Goal: Find specific page/section: Find specific page/section

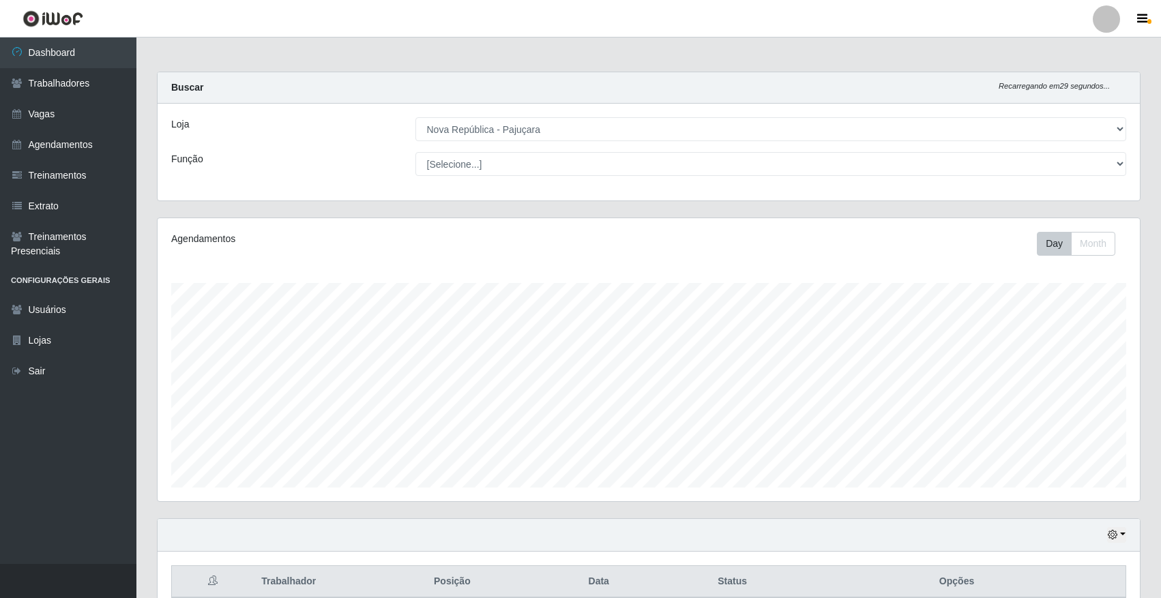
select select "65"
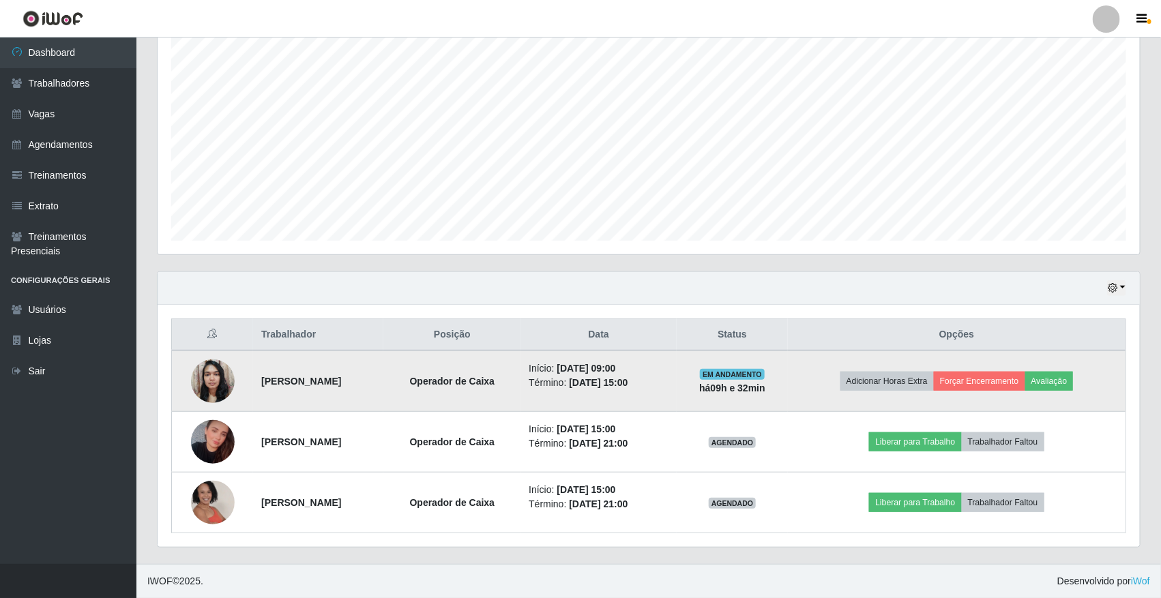
scroll to position [284, 982]
click at [989, 377] on button "Forçar Encerramento" at bounding box center [978, 381] width 91 height 19
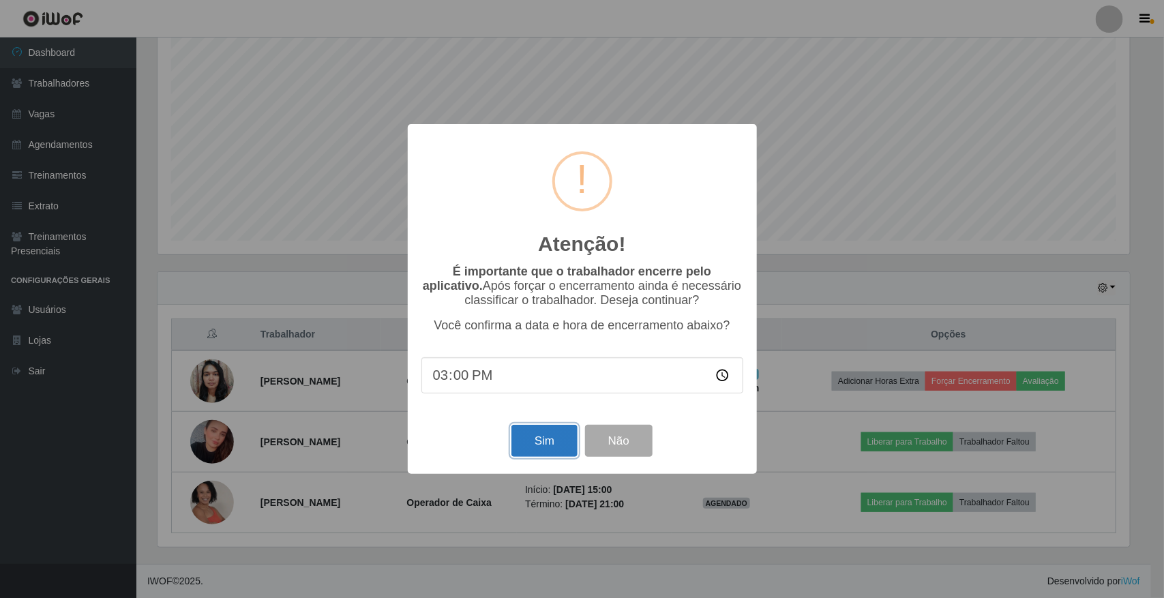
click at [535, 436] on button "Sim" at bounding box center [544, 441] width 66 height 32
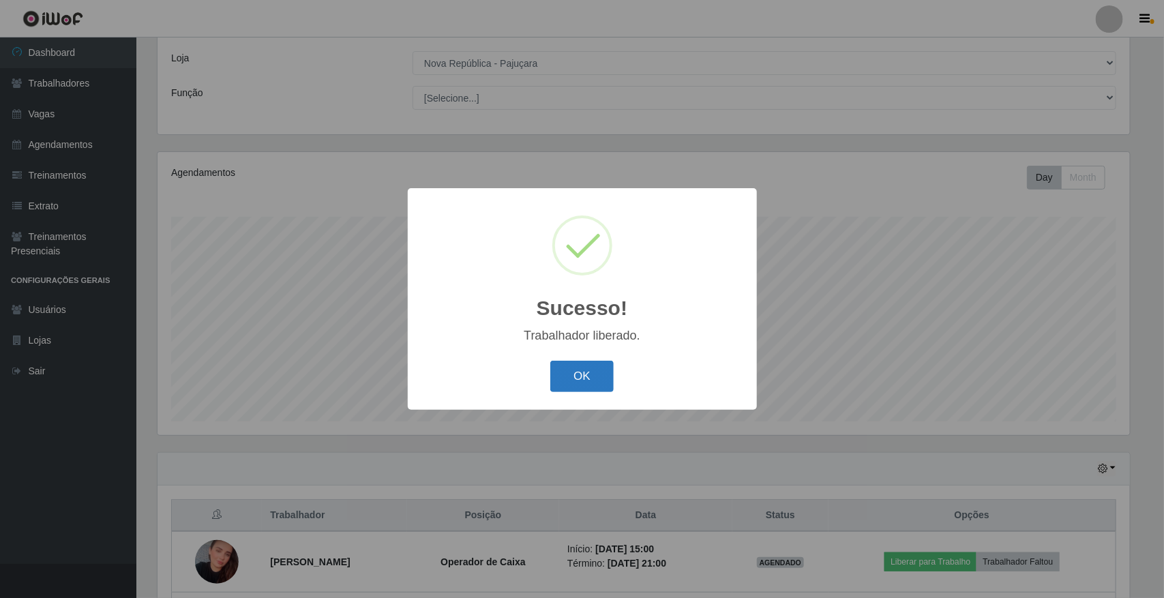
click at [590, 385] on button "OK" at bounding box center [581, 377] width 63 height 32
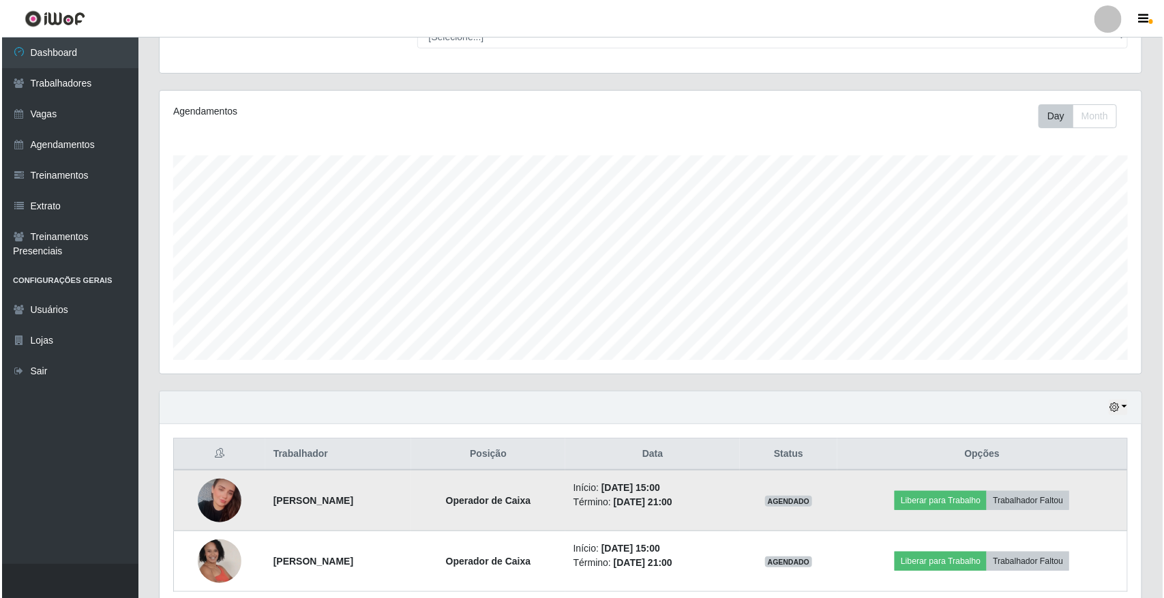
scroll to position [188, 0]
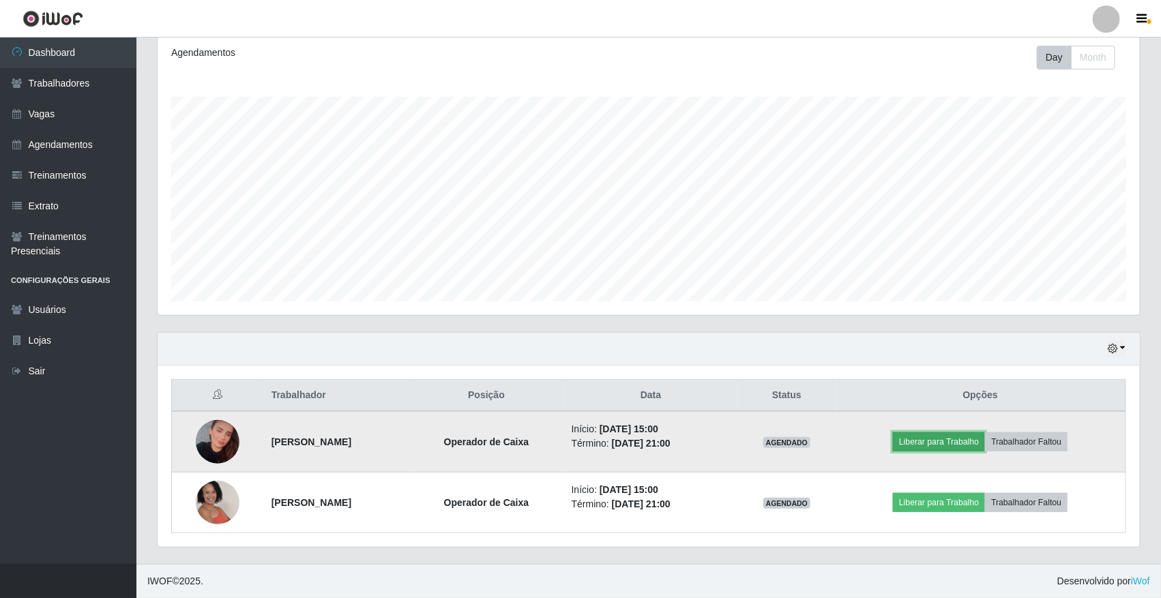
click at [923, 435] on button "Liberar para Trabalho" at bounding box center [939, 441] width 92 height 19
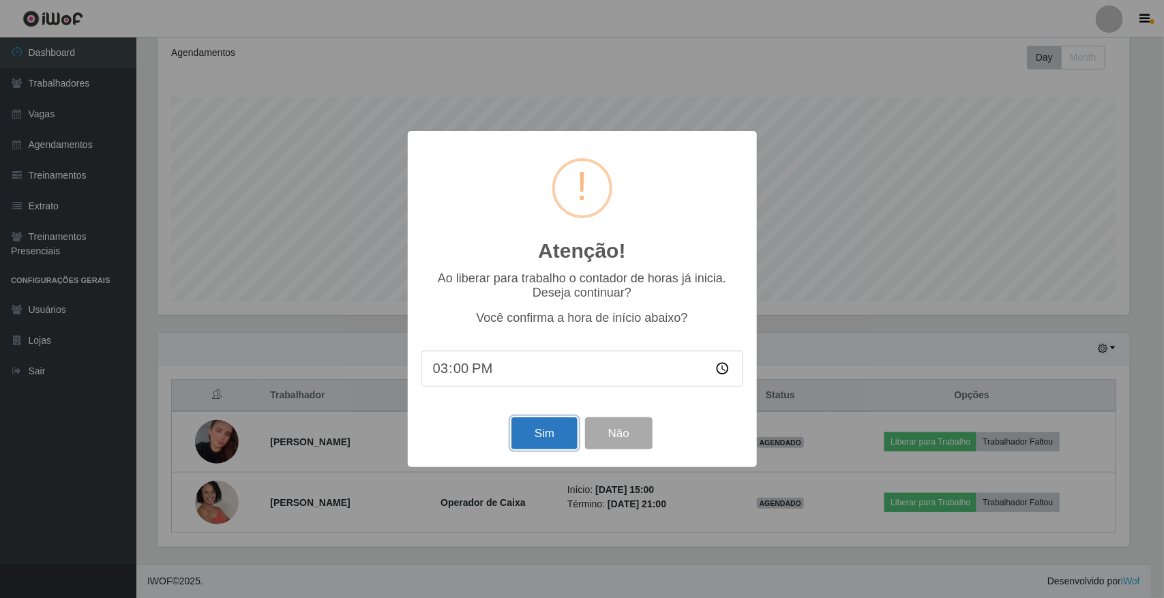
click at [527, 448] on button "Sim" at bounding box center [544, 433] width 66 height 32
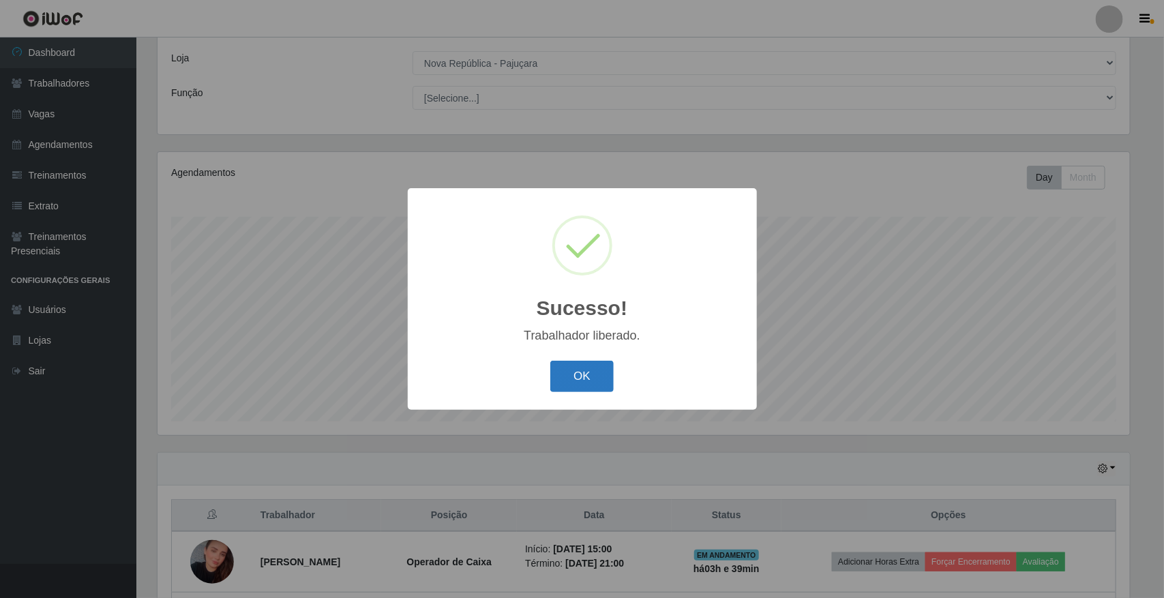
click at [586, 370] on button "OK" at bounding box center [581, 377] width 63 height 32
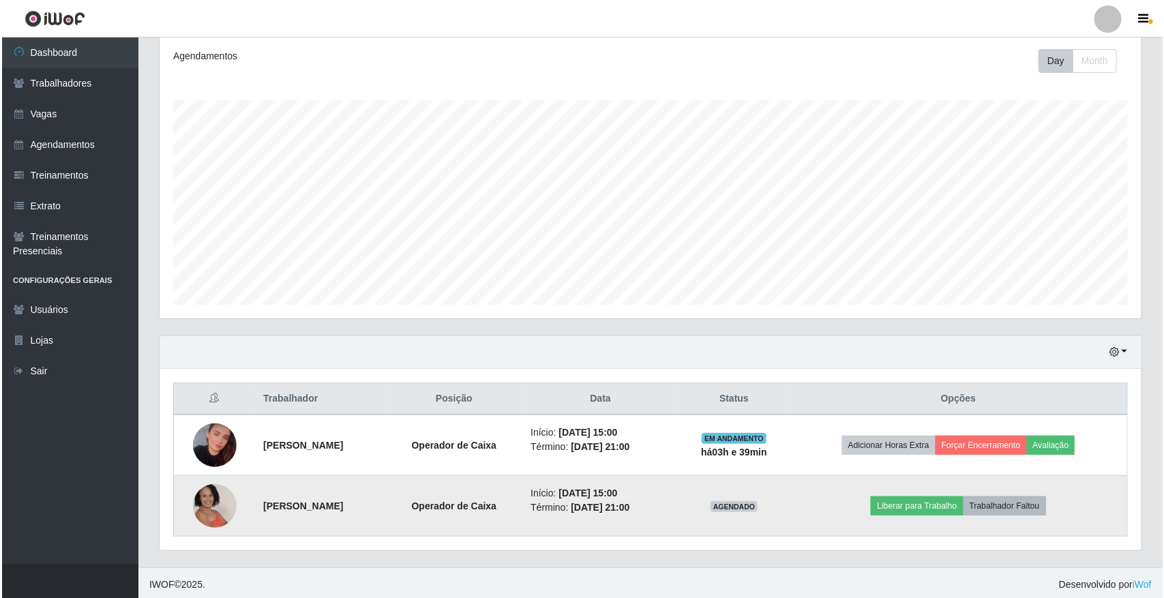
scroll to position [188, 0]
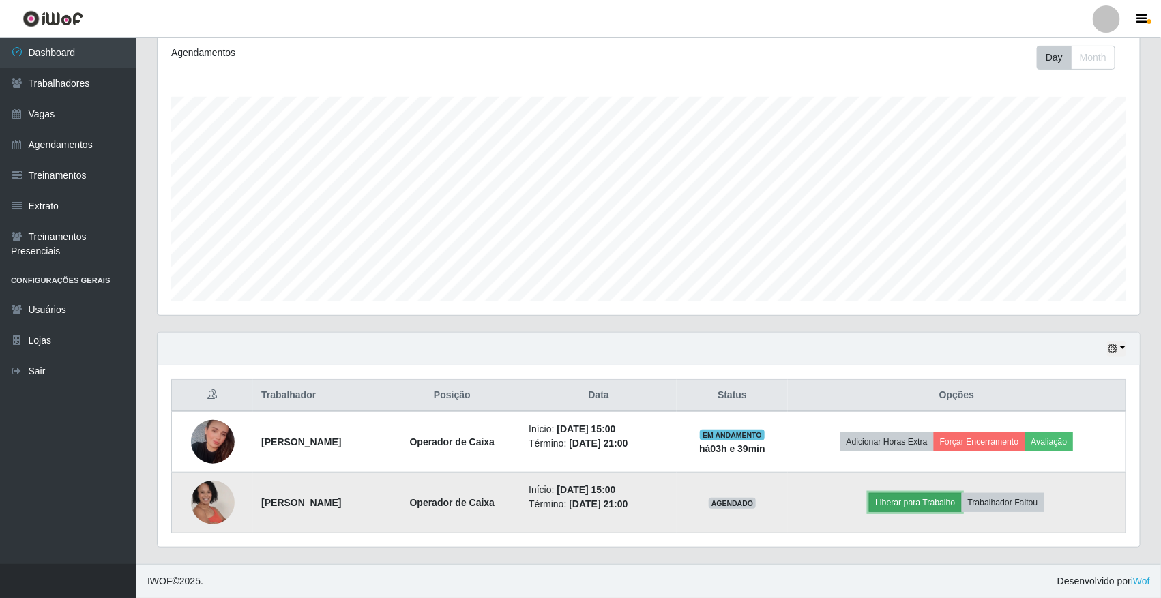
click at [942, 503] on button "Liberar para Trabalho" at bounding box center [915, 502] width 92 height 19
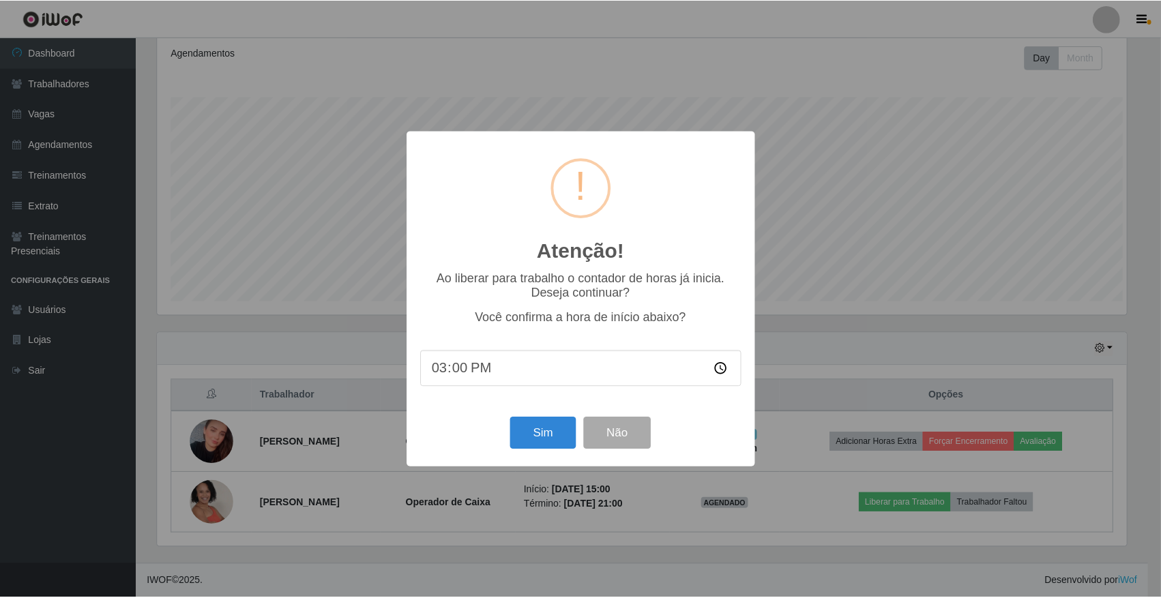
scroll to position [284, 972]
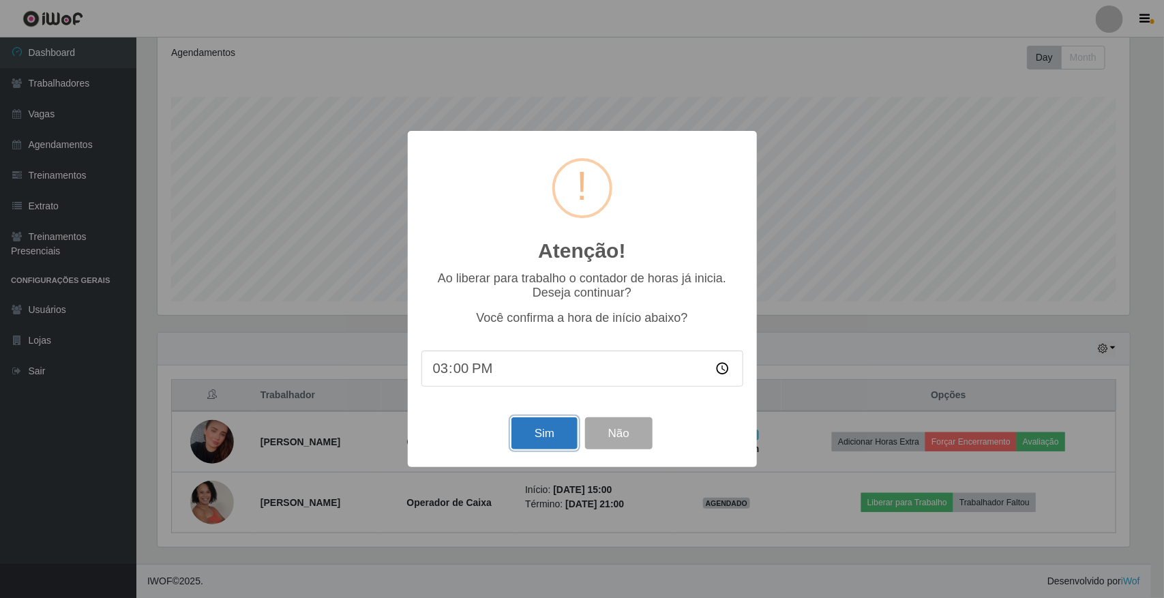
click at [559, 438] on button "Sim" at bounding box center [544, 433] width 66 height 32
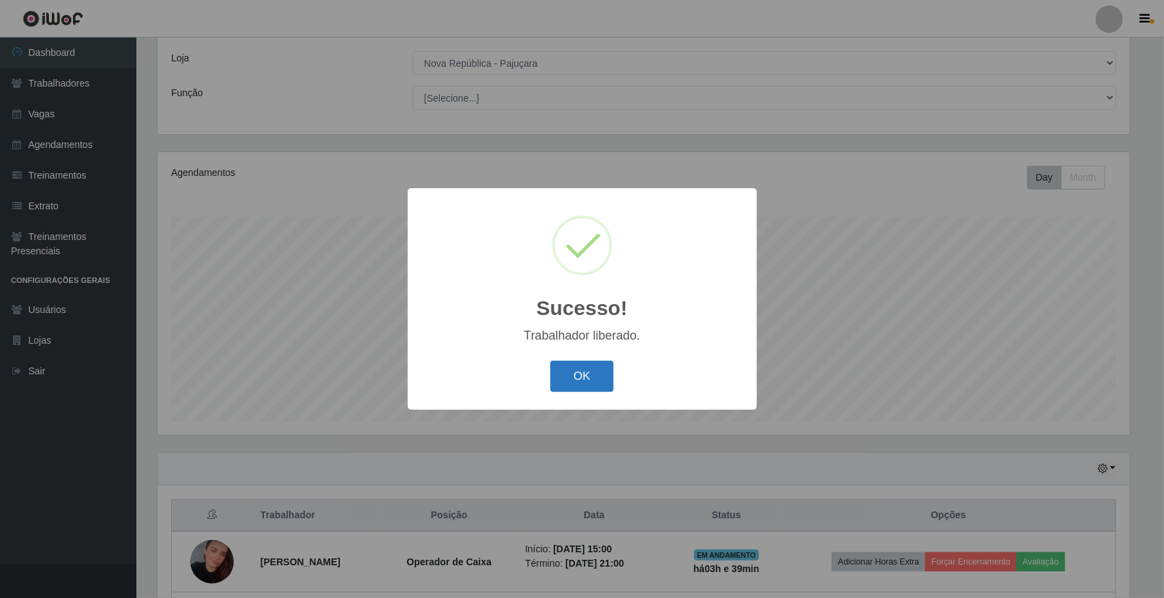
click at [595, 378] on button "OK" at bounding box center [581, 377] width 63 height 32
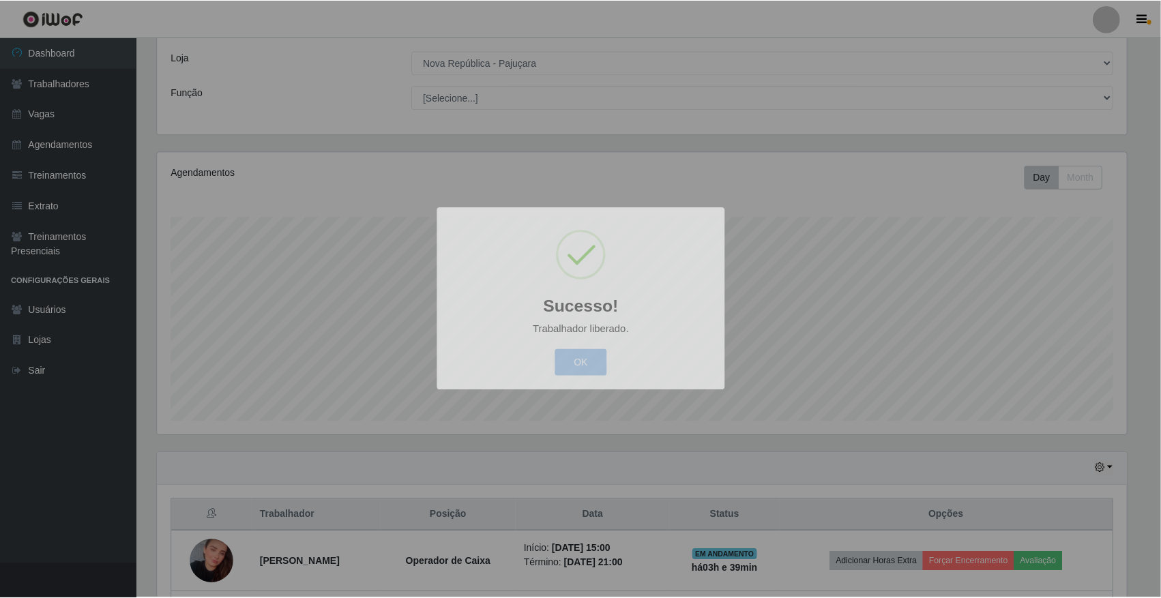
scroll to position [0, 0]
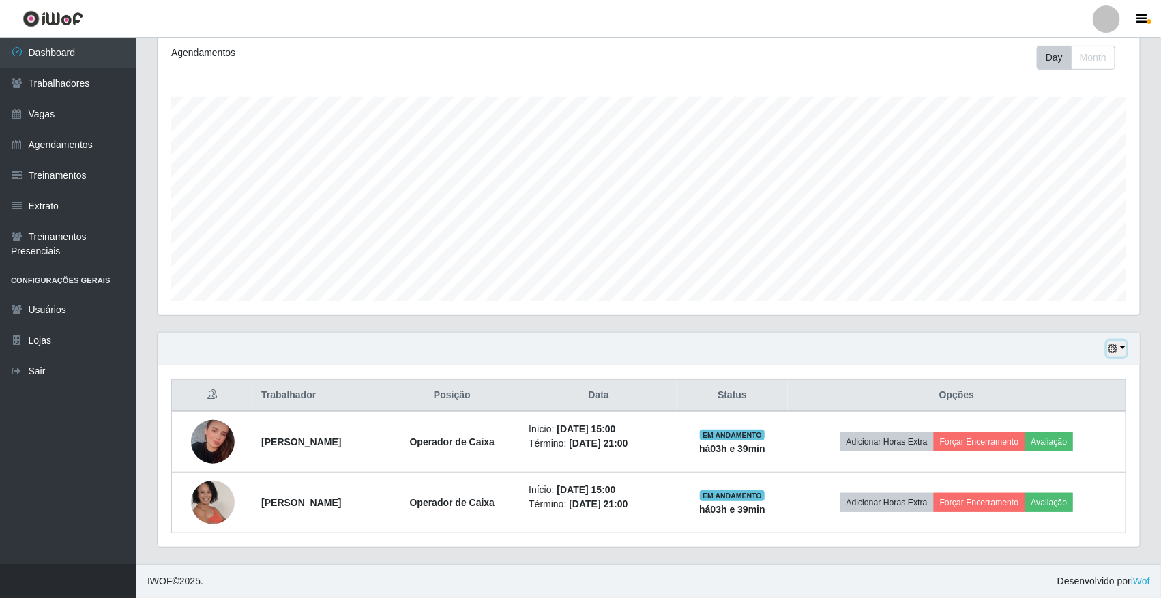
click at [1120, 344] on button "button" at bounding box center [1116, 349] width 19 height 16
click at [1112, 352] on icon "button" at bounding box center [1112, 349] width 10 height 10
click at [1065, 391] on button "1 dia" at bounding box center [1071, 402] width 108 height 29
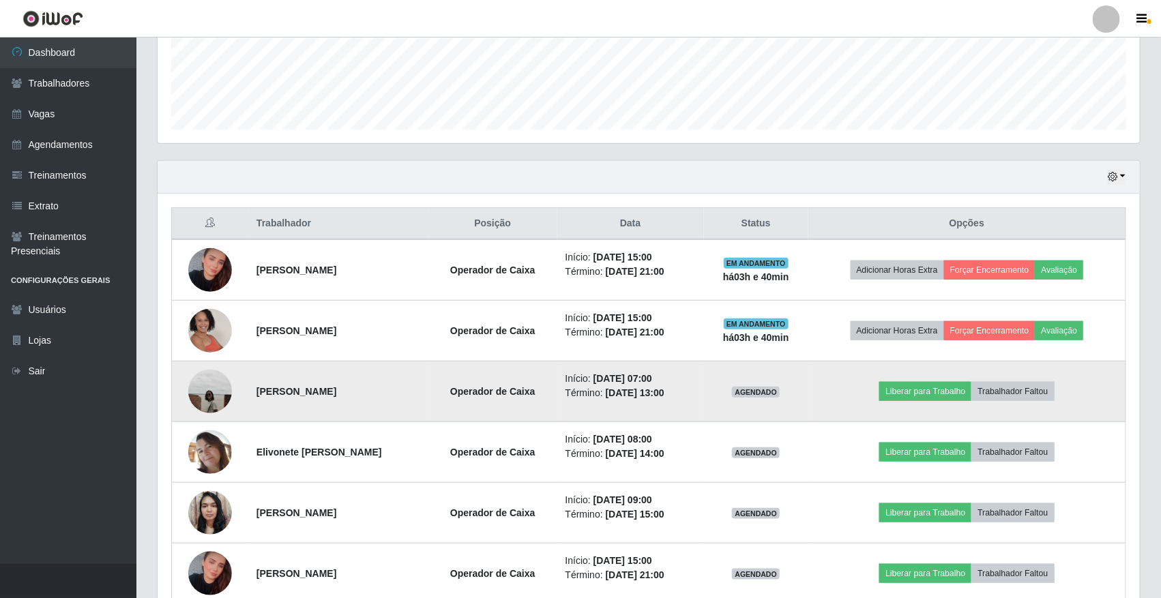
click at [210, 393] on img at bounding box center [210, 392] width 44 height 44
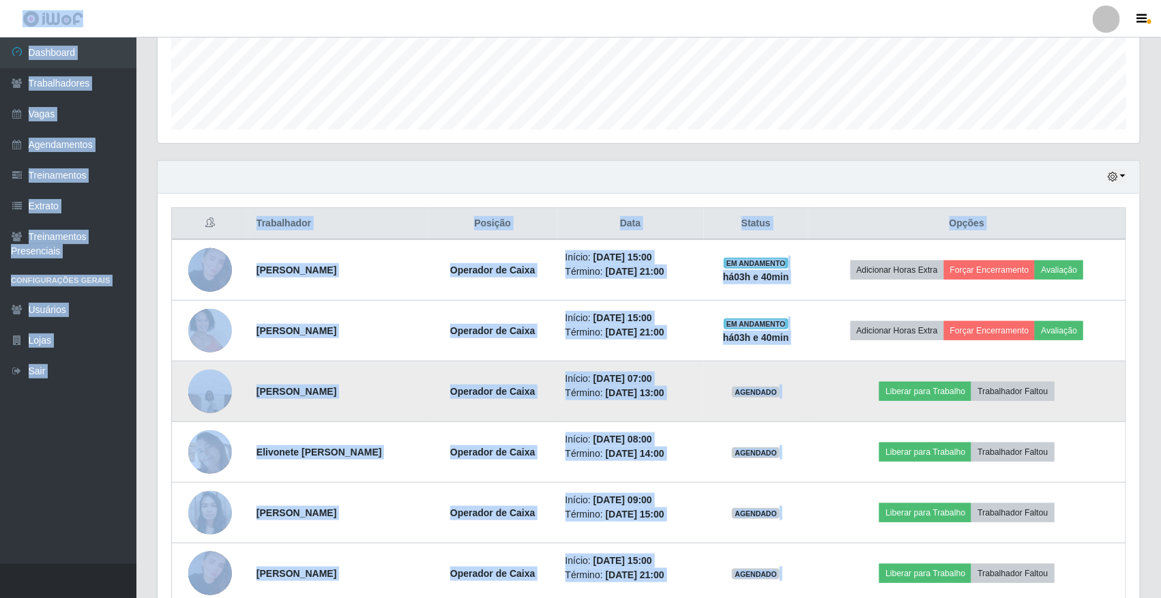
click at [210, 393] on img at bounding box center [210, 392] width 44 height 44
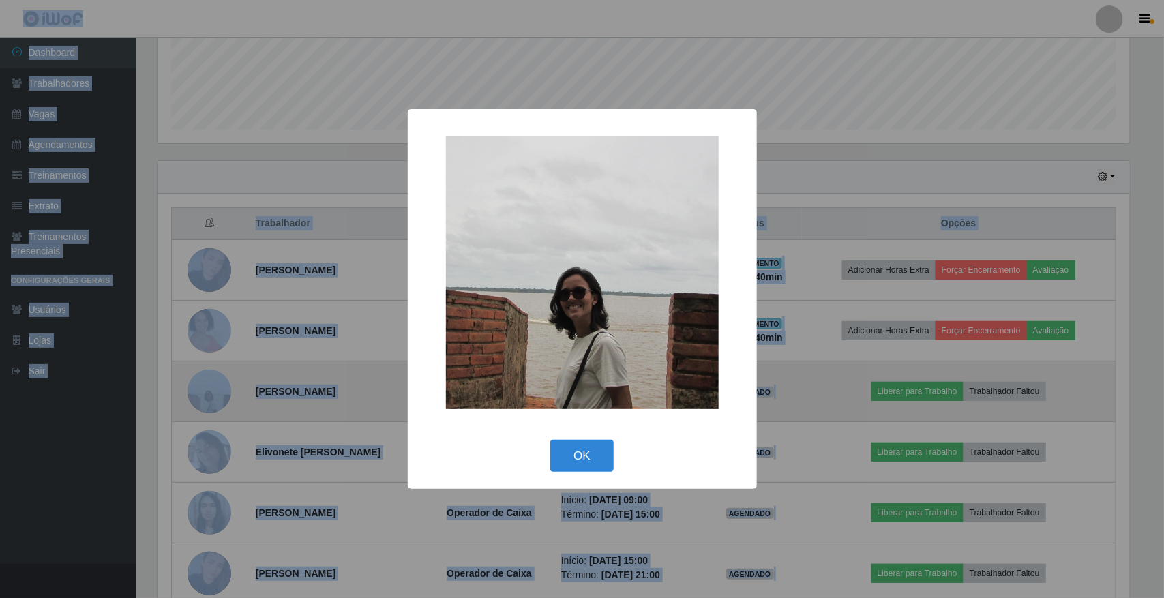
click at [210, 393] on div "× OK Cancel" at bounding box center [582, 299] width 1164 height 598
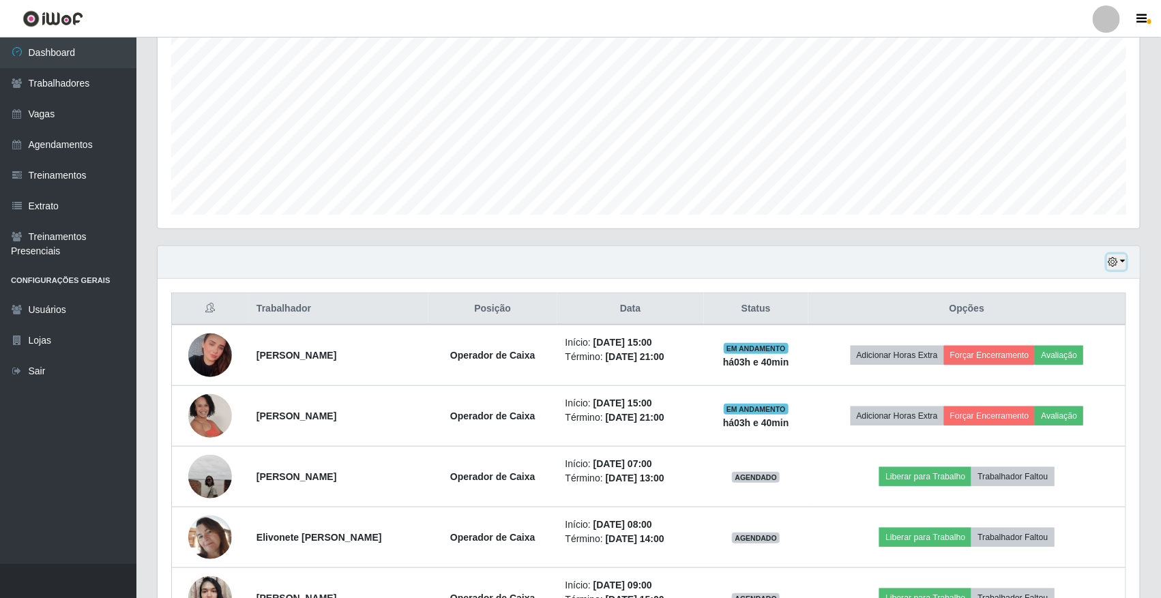
click at [1112, 258] on icon "button" at bounding box center [1112, 262] width 10 height 10
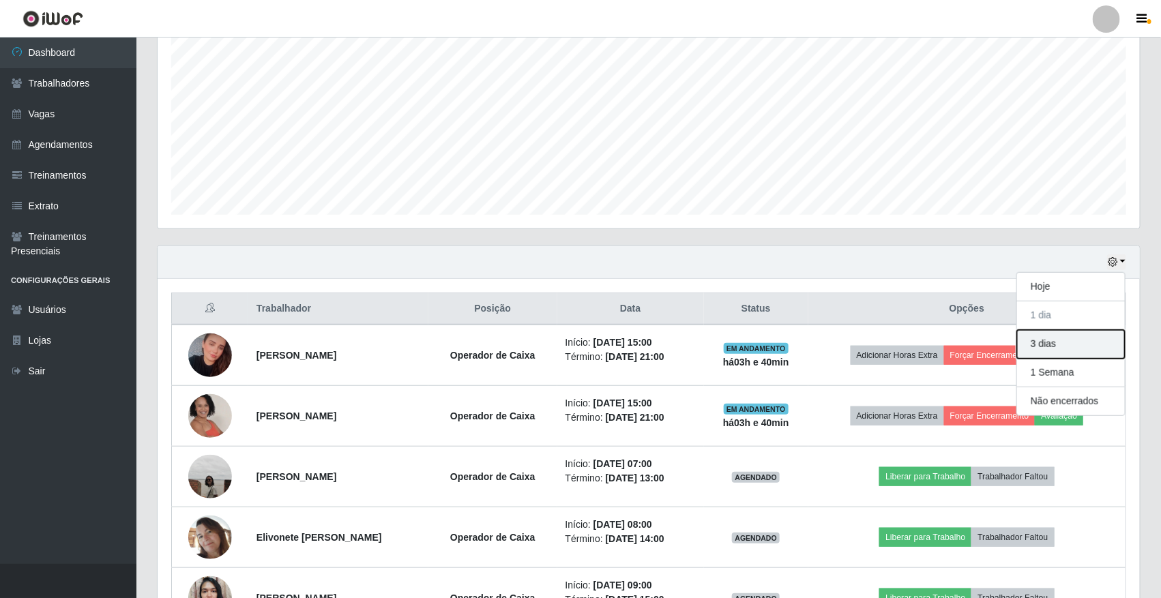
click at [1060, 349] on button "3 dias" at bounding box center [1071, 344] width 108 height 29
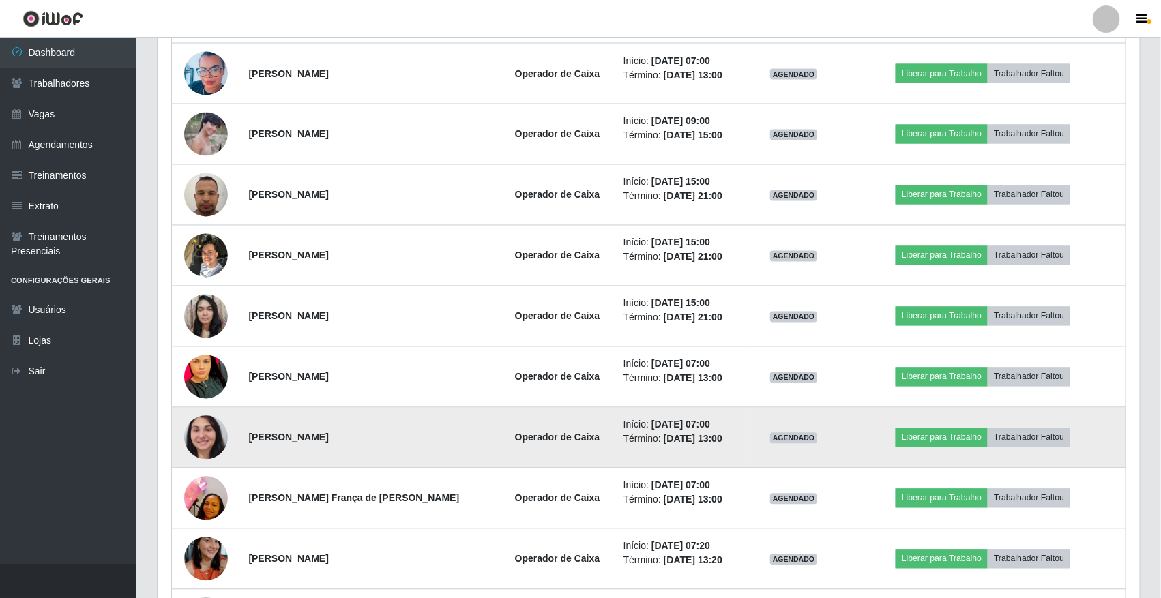
click at [213, 431] on img at bounding box center [206, 438] width 44 height 90
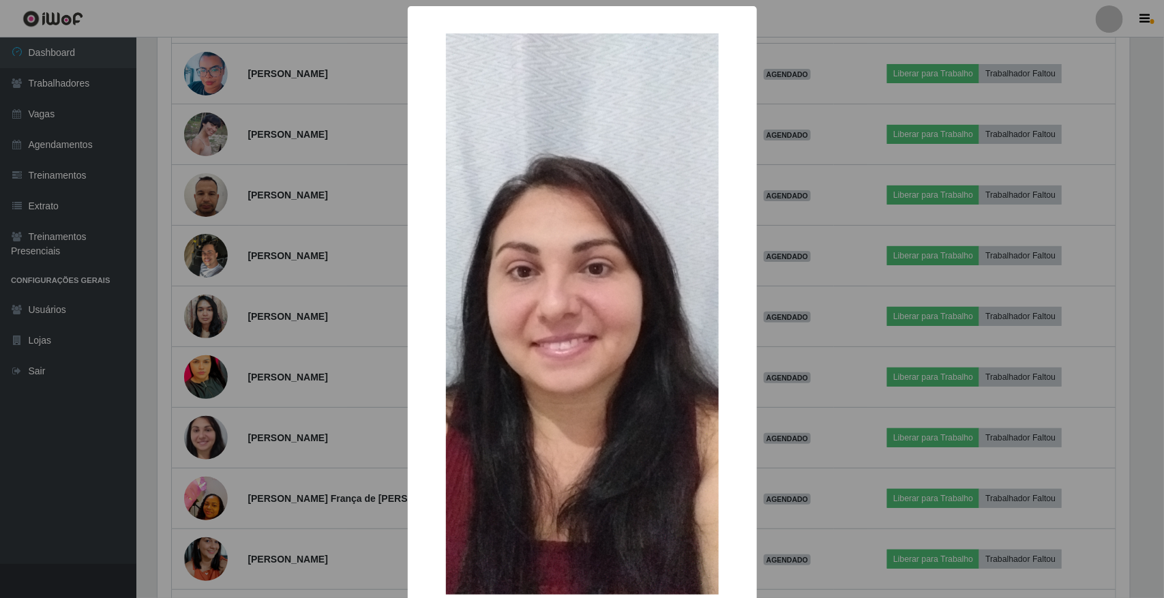
click at [257, 435] on div "× OK Cancel" at bounding box center [582, 299] width 1164 height 598
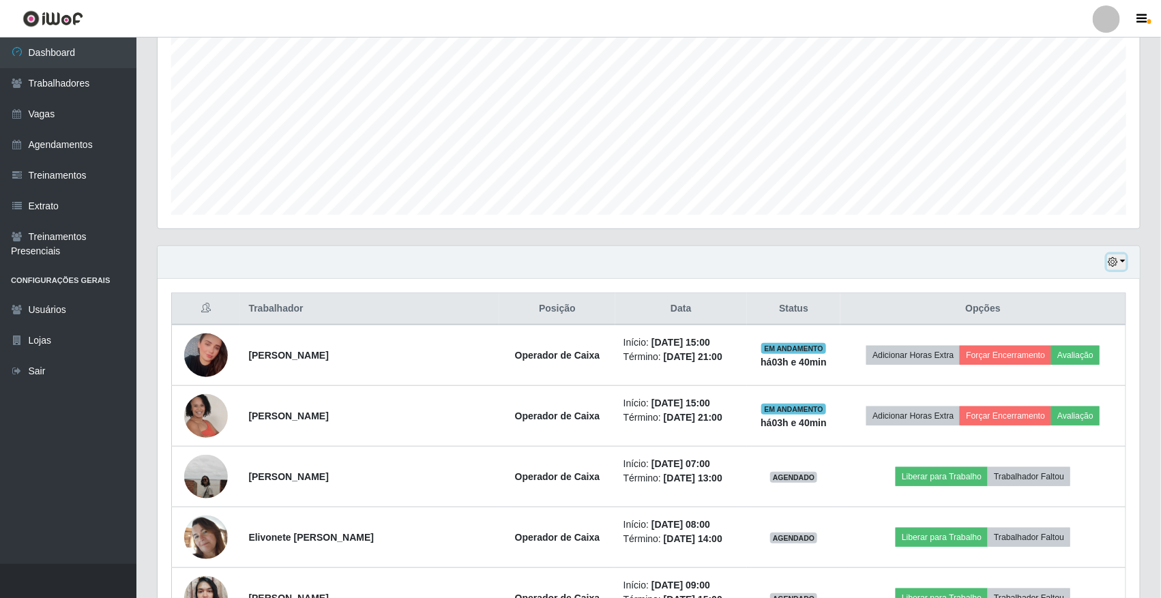
click at [1112, 263] on icon "button" at bounding box center [1112, 262] width 10 height 10
click at [1125, 269] on button "button" at bounding box center [1116, 262] width 19 height 16
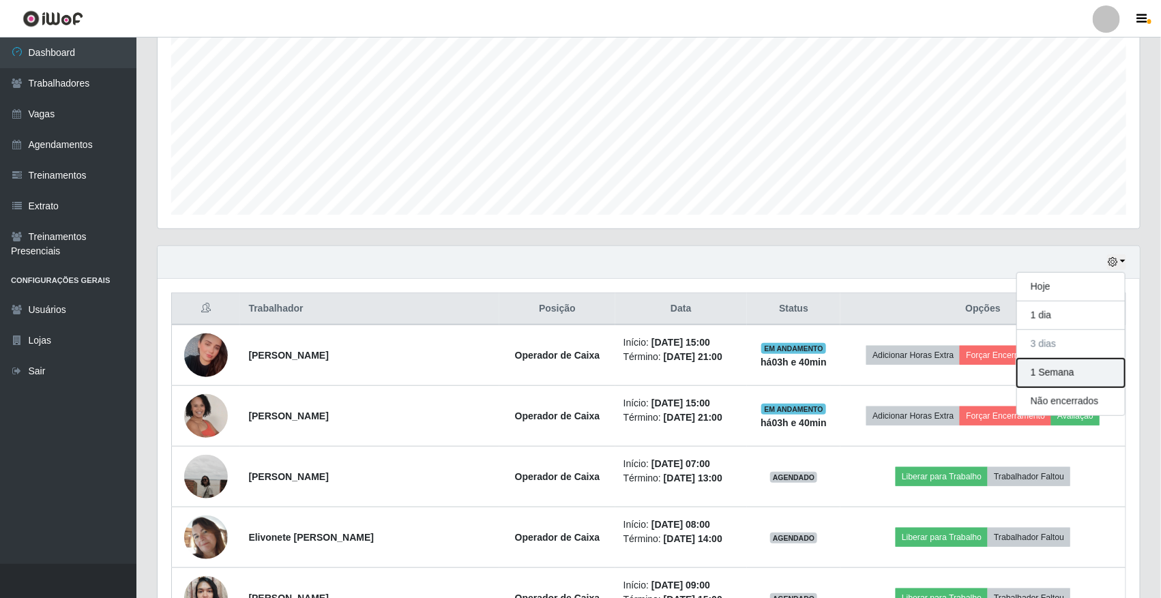
click at [1096, 386] on button "1 Semana" at bounding box center [1071, 373] width 108 height 29
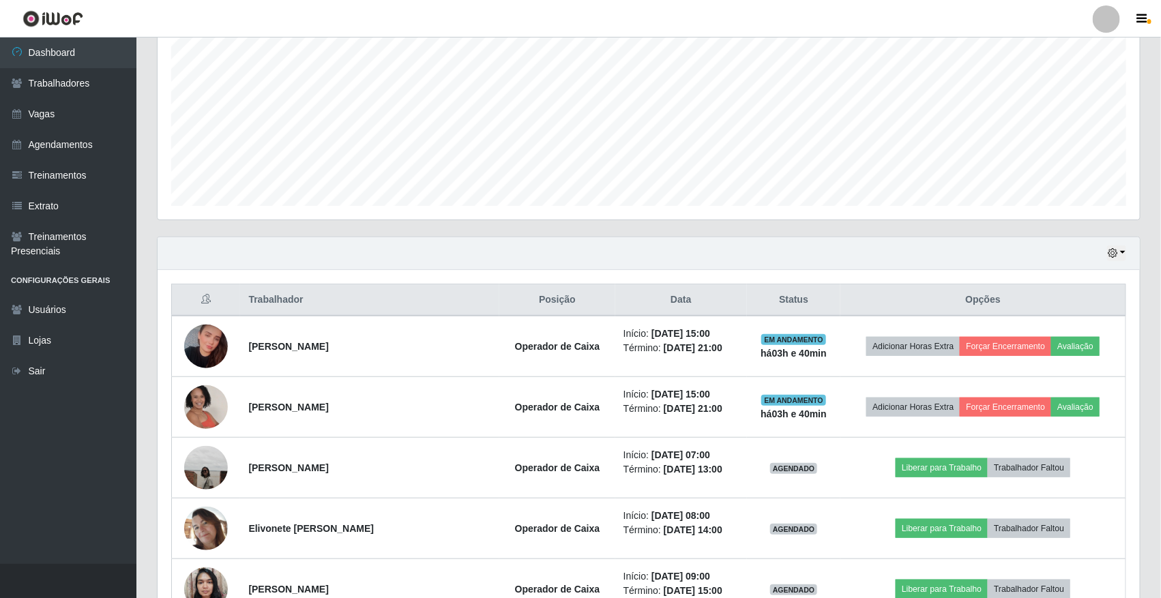
scroll to position [102, 0]
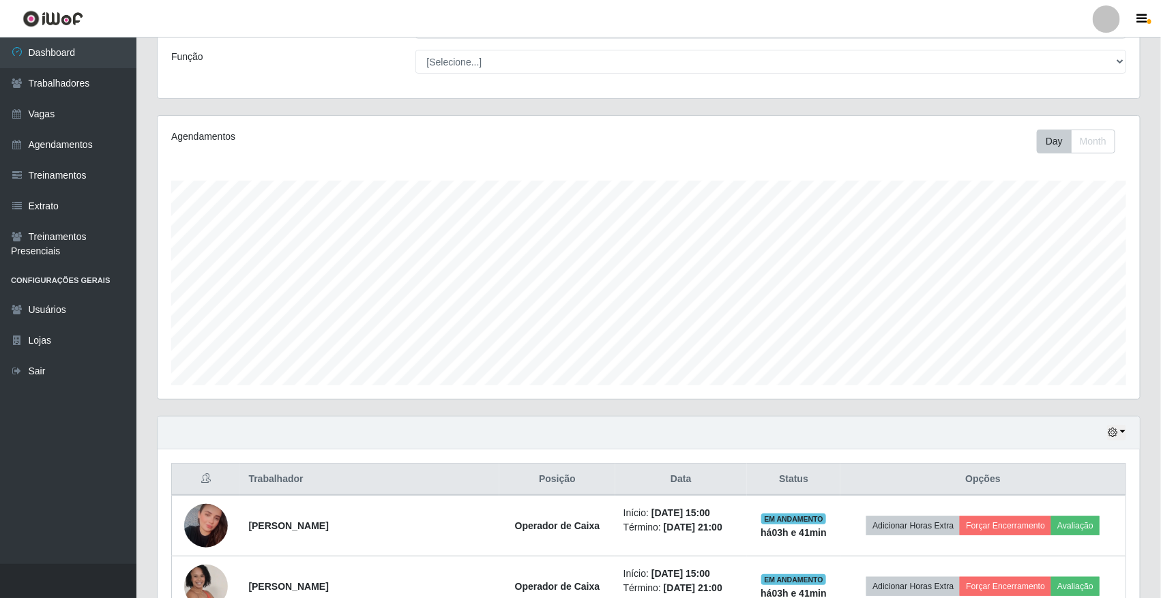
click at [1076, 87] on div "Loja [Selecione...] [GEOGRAPHIC_DATA] Função [Selecione...] Balconista Operador…" at bounding box center [649, 49] width 982 height 97
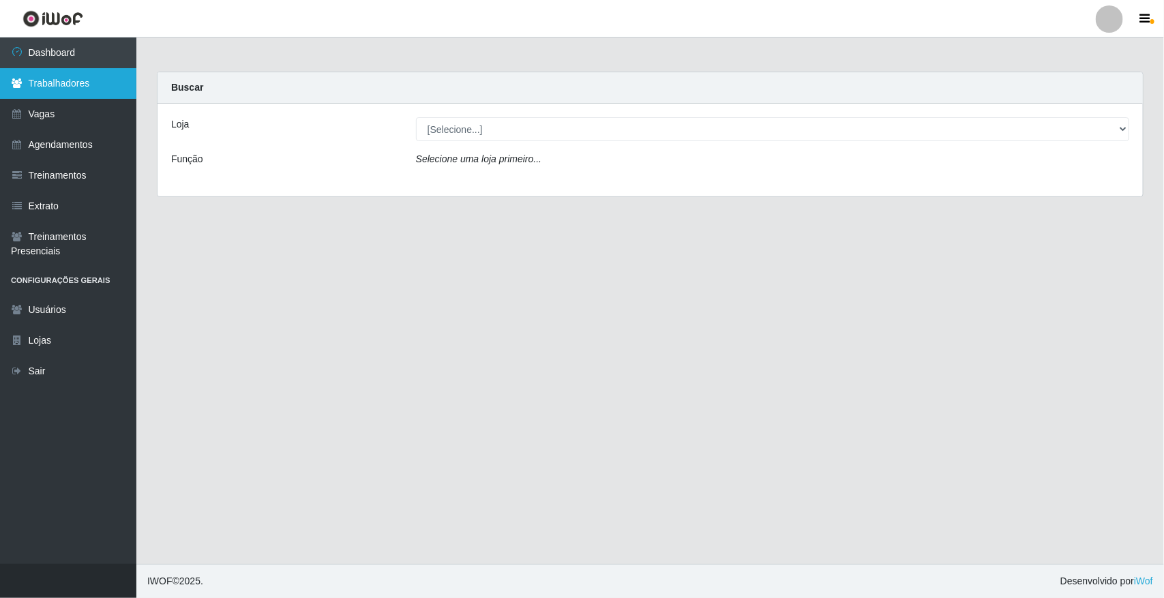
click at [89, 91] on link "Trabalhadores" at bounding box center [68, 83] width 136 height 31
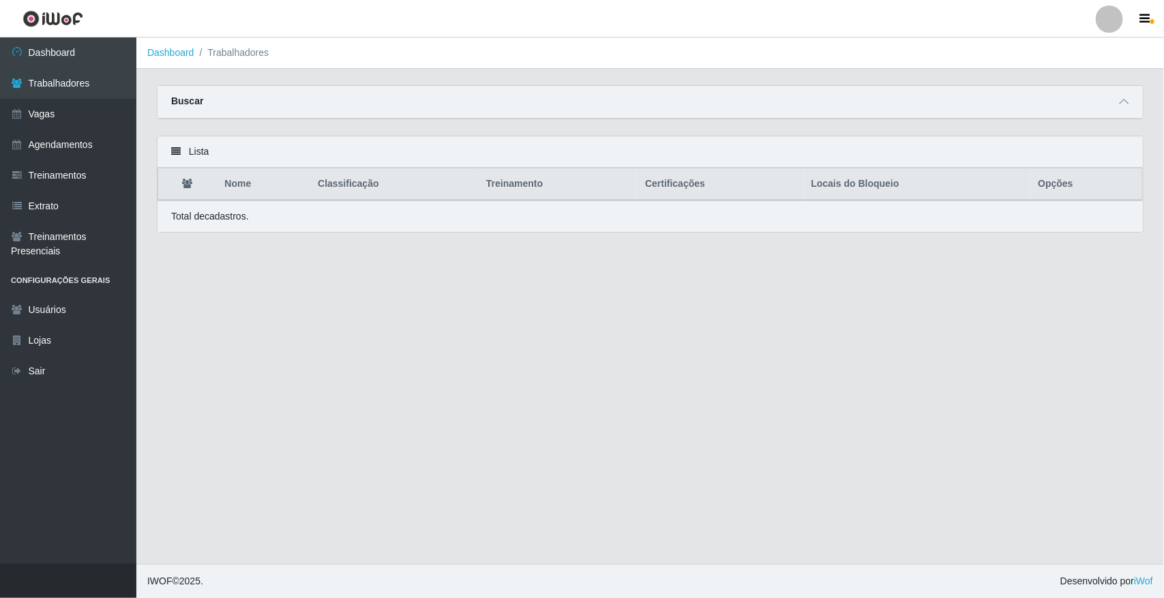
click at [1062, 115] on div "Buscar" at bounding box center [650, 102] width 985 height 33
click at [1119, 94] on span at bounding box center [1124, 102] width 16 height 16
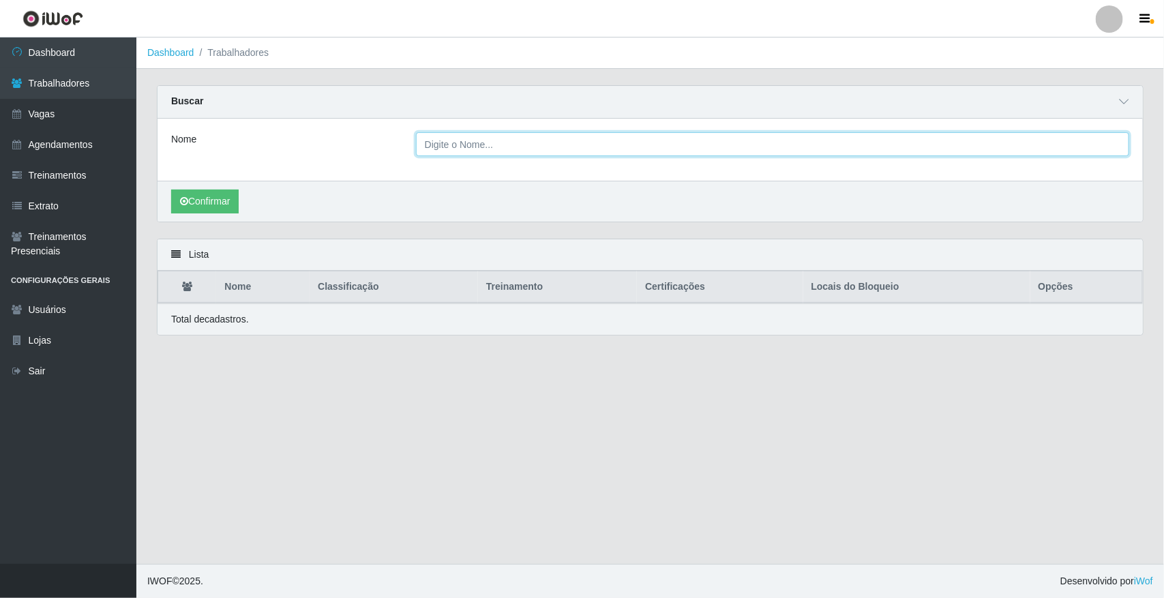
click at [476, 155] on input "Nome" at bounding box center [772, 144] width 713 height 24
type input "ana paula"
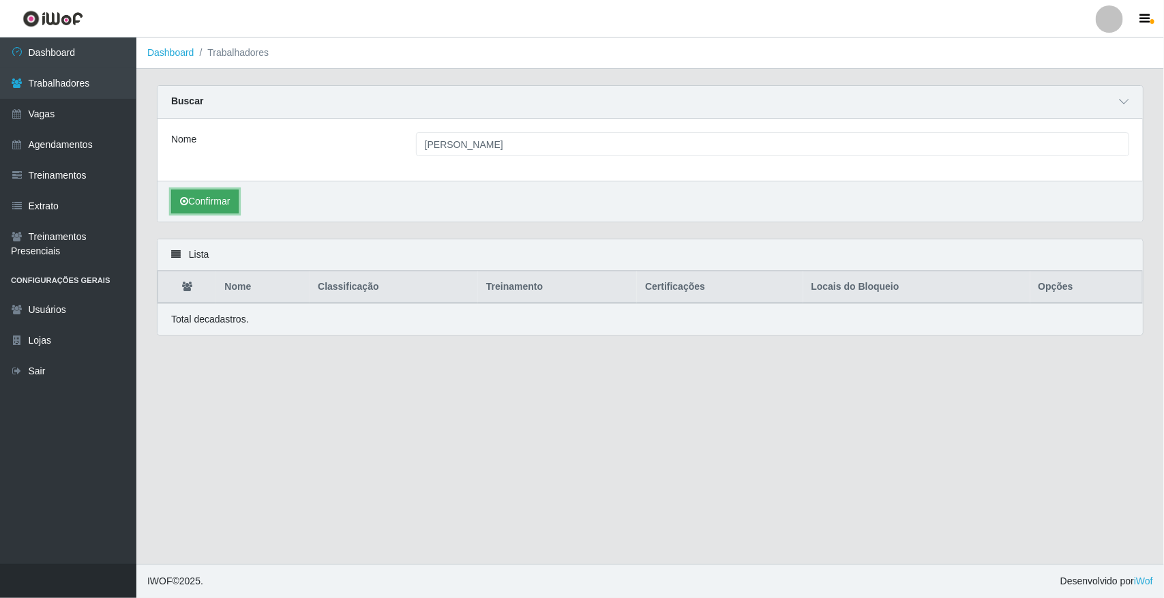
click at [213, 193] on button "Confirmar" at bounding box center [205, 202] width 68 height 24
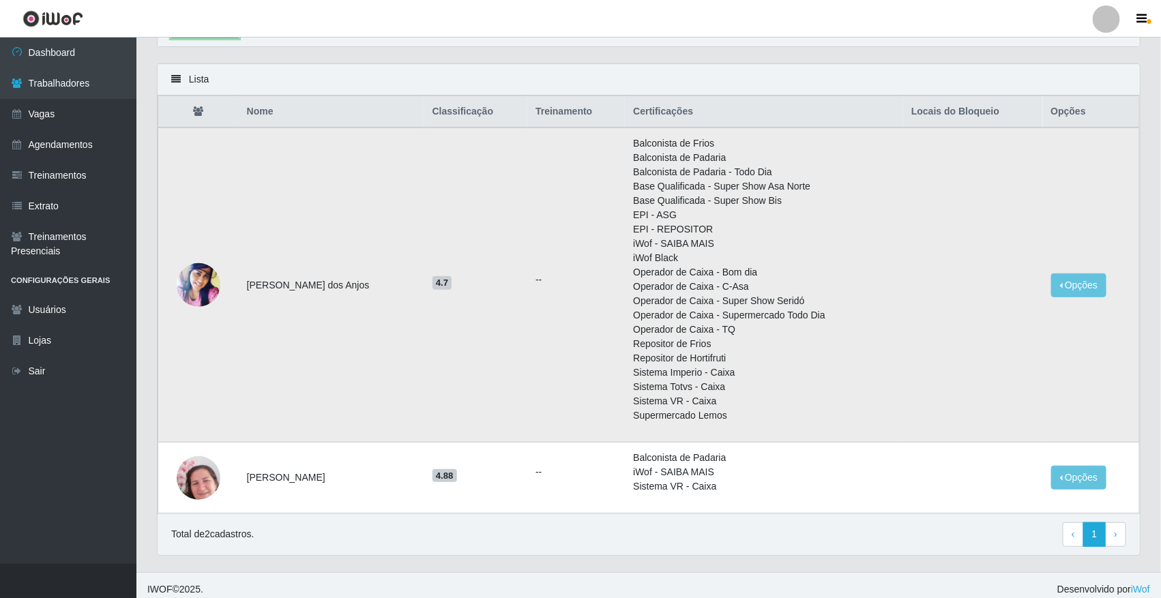
scroll to position [185, 0]
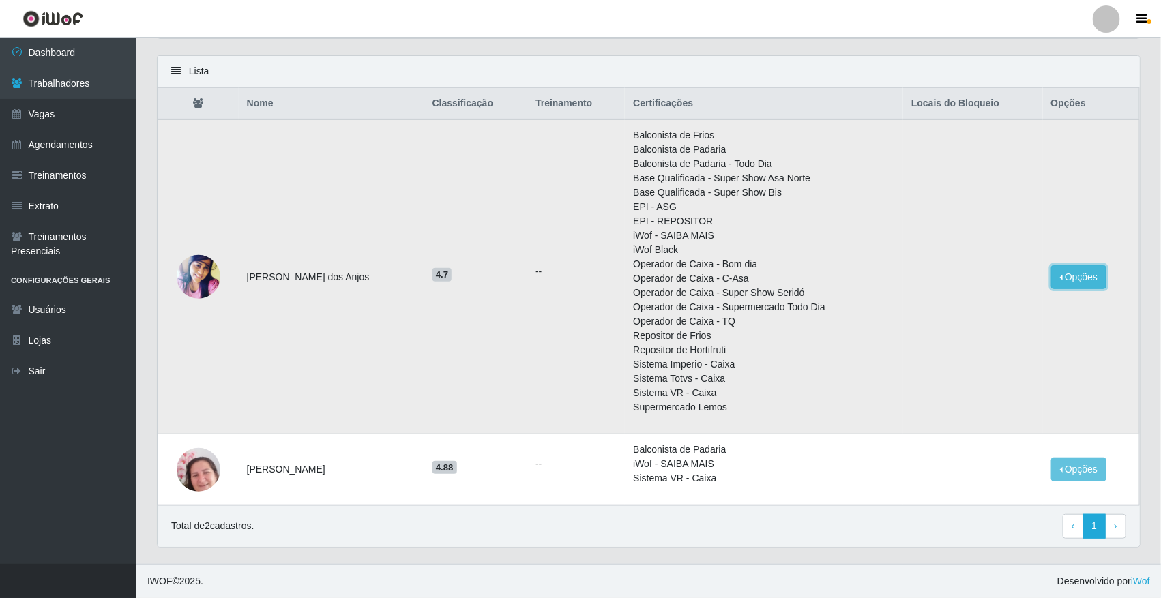
click at [1069, 273] on button "Opções" at bounding box center [1079, 277] width 56 height 24
click at [809, 536] on div "Total de 2 cadastros. ‹ Previous 1 › Next" at bounding box center [648, 526] width 955 height 25
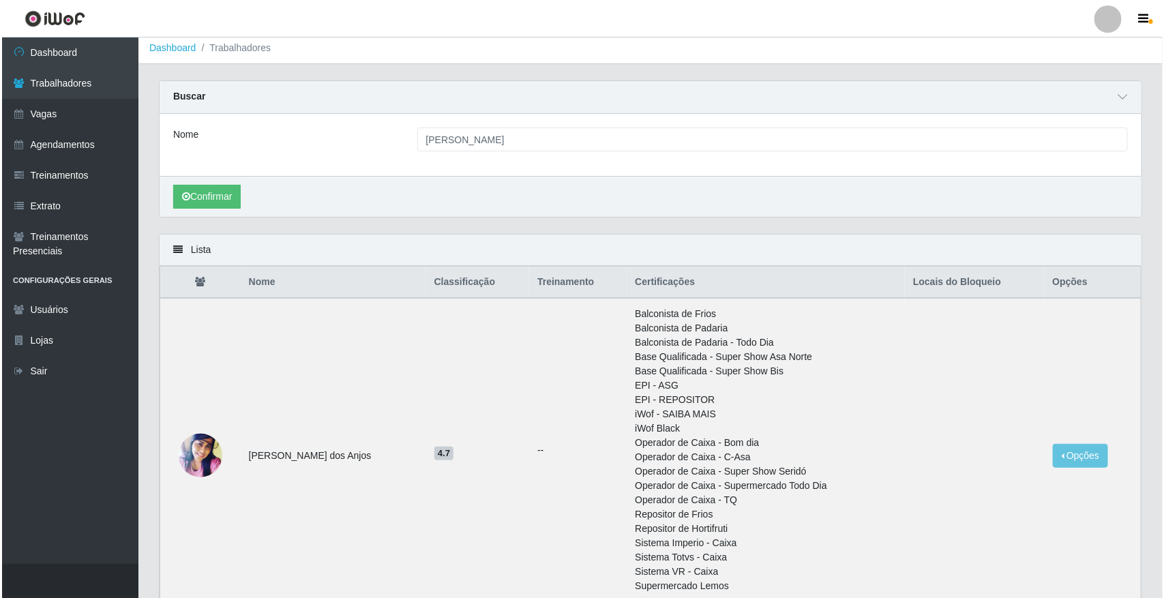
scroll to position [0, 0]
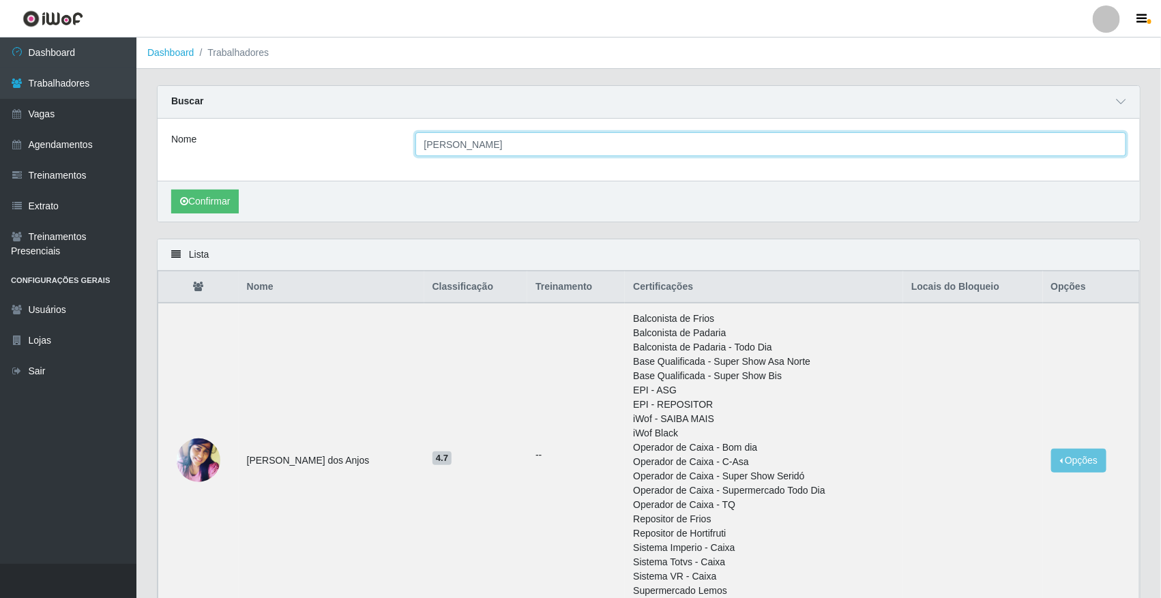
click at [498, 147] on input "ana paula" at bounding box center [770, 144] width 711 height 24
type input "c"
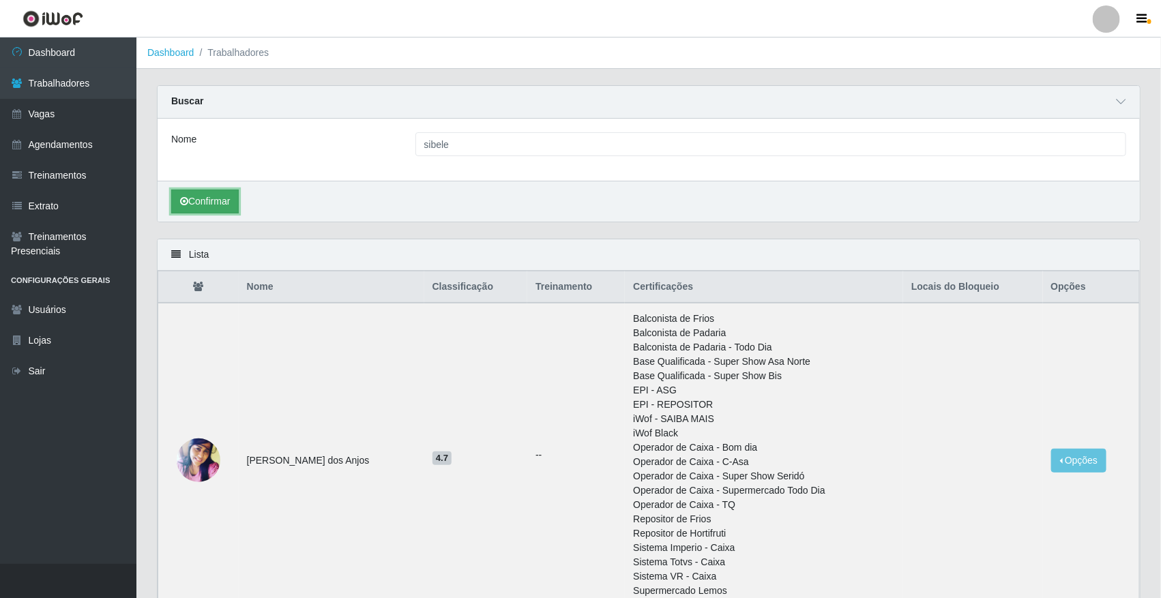
click at [227, 210] on button "Confirmar" at bounding box center [205, 202] width 68 height 24
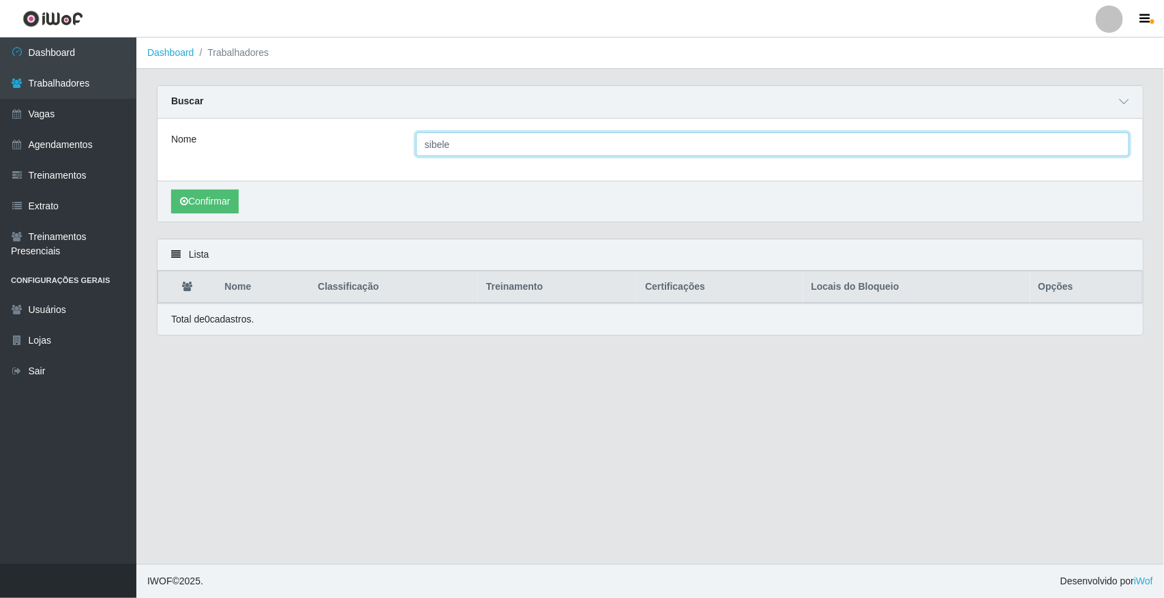
click at [461, 145] on input "sibele" at bounding box center [772, 144] width 713 height 24
type input "cibele"
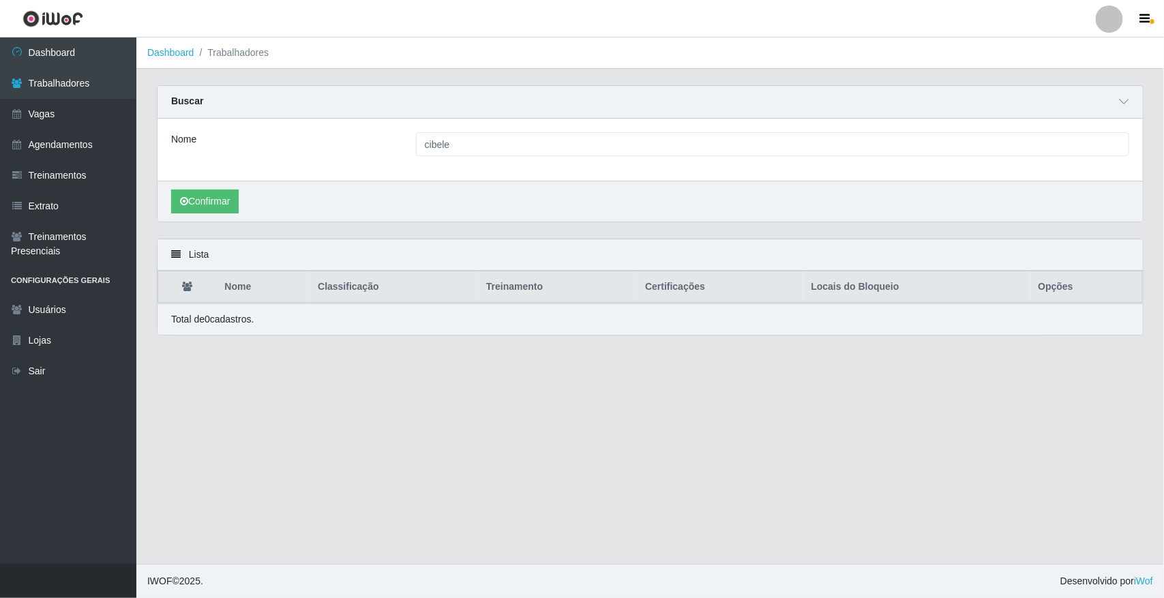
click at [226, 215] on div "Confirmar" at bounding box center [650, 201] width 985 height 41
click at [233, 205] on button "Confirmar" at bounding box center [205, 202] width 68 height 24
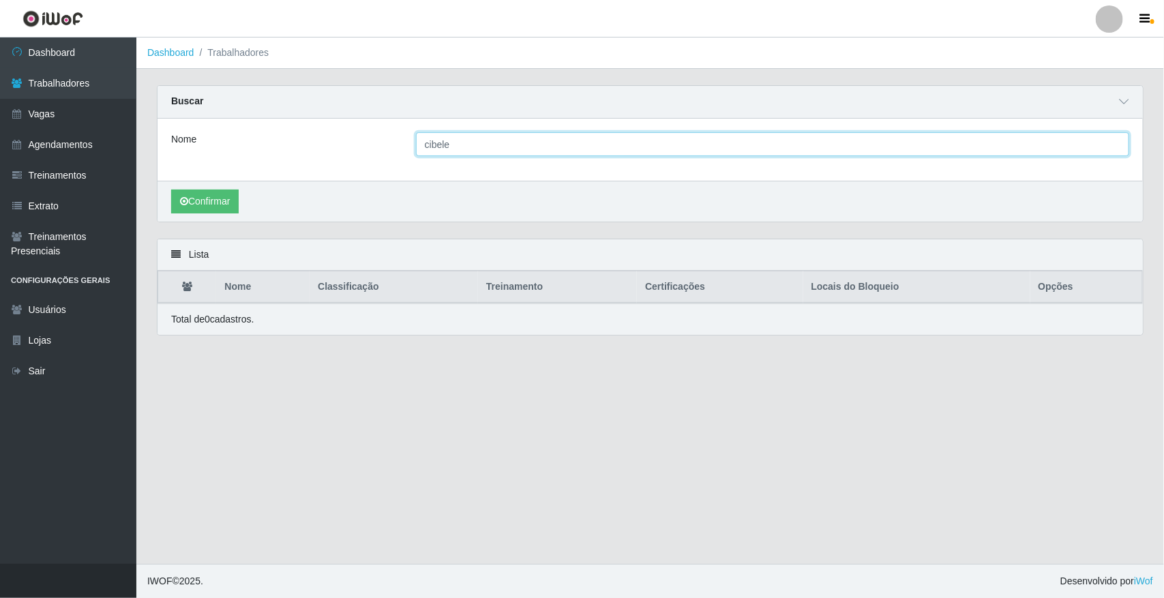
click at [440, 145] on input "cibele" at bounding box center [772, 144] width 713 height 24
